Goal: Communication & Community: Participate in discussion

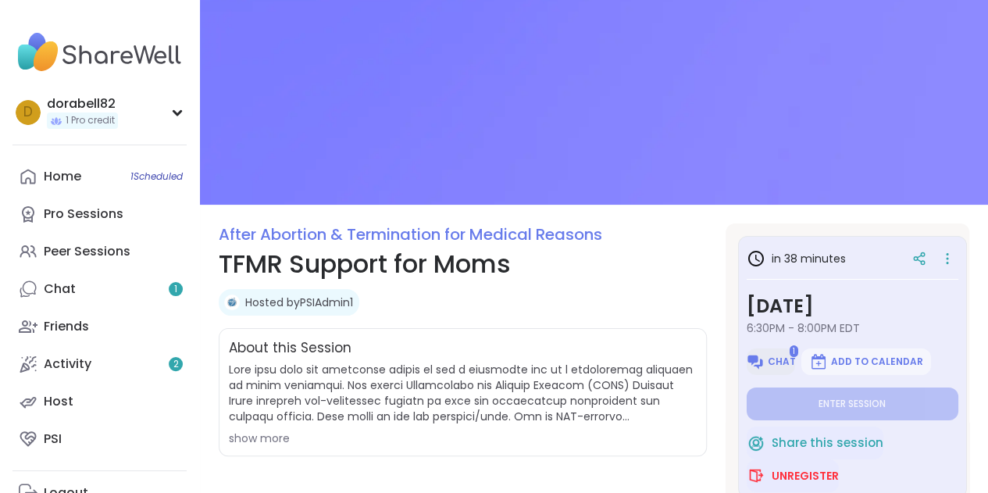
click at [765, 365] on button "Chat" at bounding box center [771, 361] width 48 height 27
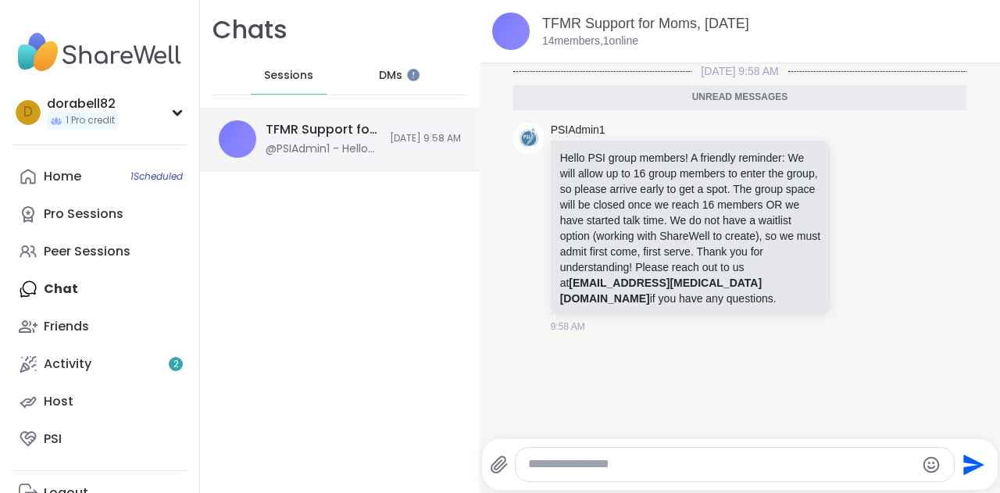
click at [310, 143] on div "@PSIAdmin1 - Hello PSI group members! A friendly reminder: We will allow up to …" at bounding box center [323, 149] width 115 height 16
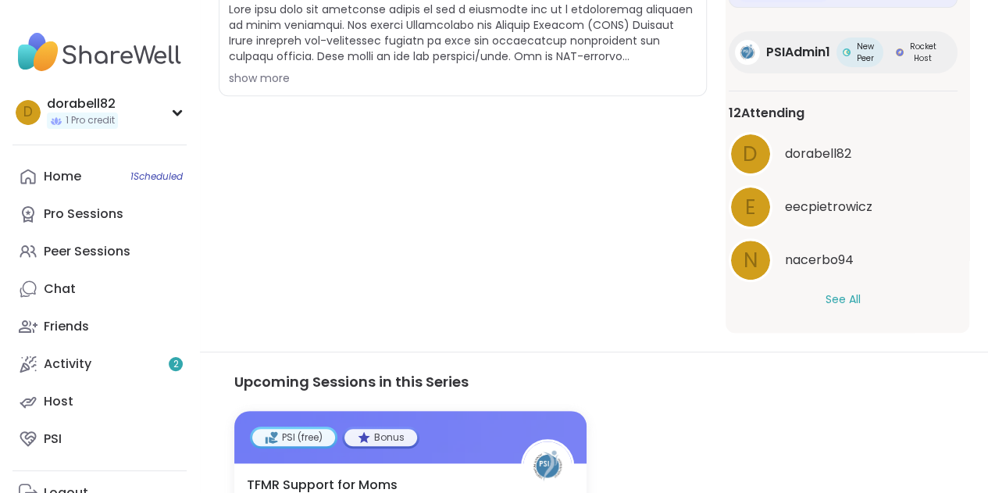
scroll to position [141, 0]
click at [828, 291] on button "See All" at bounding box center [842, 299] width 35 height 16
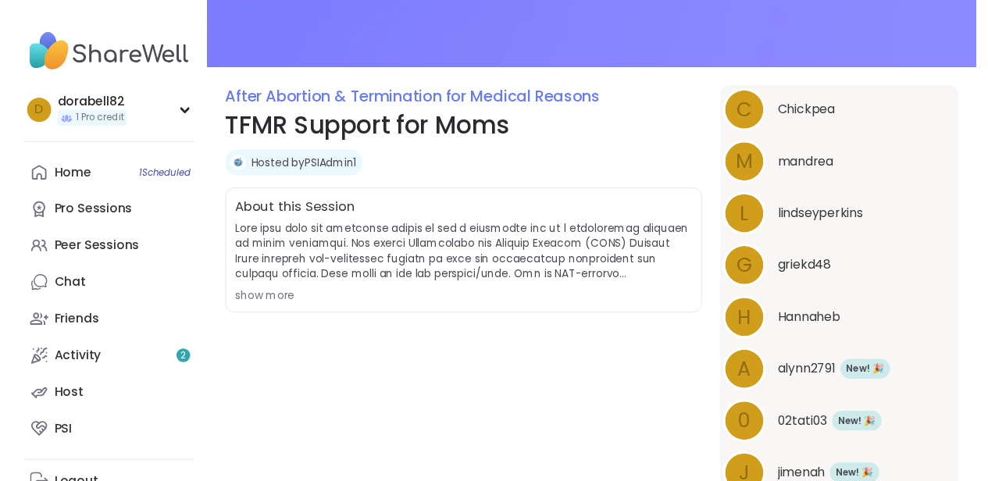
scroll to position [0, 0]
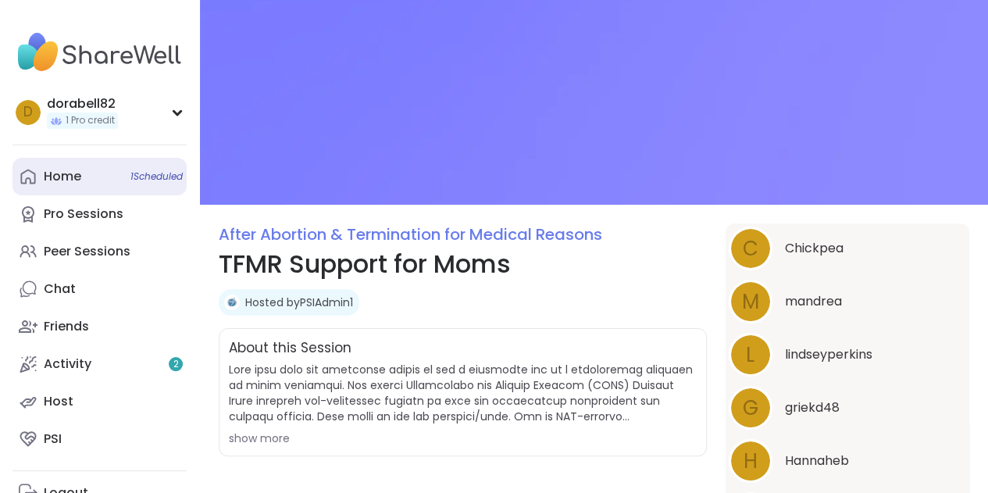
click at [95, 175] on link "Home 1 Scheduled" at bounding box center [99, 176] width 174 height 37
